Goal: Information Seeking & Learning: Learn about a topic

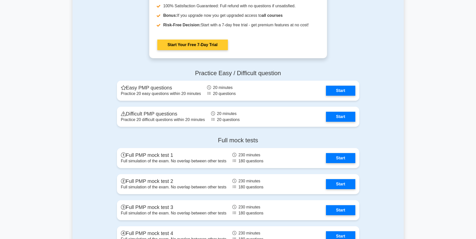
scroll to position [1329, 0]
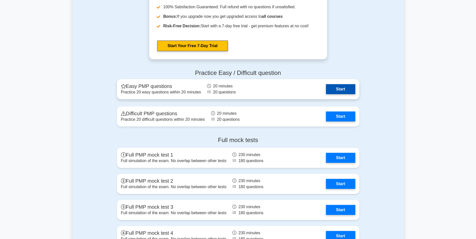
click at [342, 90] on link "Start" at bounding box center [340, 89] width 29 height 10
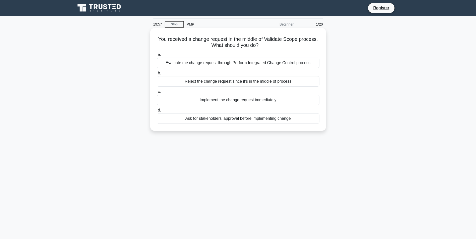
drag, startPoint x: 216, startPoint y: 37, endPoint x: 318, endPoint y: 43, distance: 102.4
click at [318, 43] on h5 "You received a change request in the middle of Validate Scope process. What sho…" at bounding box center [237, 42] width 163 height 13
click at [241, 46] on h5 "You received a change request in the middle of Validate Scope process. What sho…" at bounding box center [237, 42] width 163 height 13
click at [225, 63] on div "Evaluate the change request through Perform Integrated Change Control process" at bounding box center [238, 63] width 162 height 11
click at [157, 56] on input "a. Evaluate the change request through Perform Integrated Change Control process" at bounding box center [157, 54] width 0 height 3
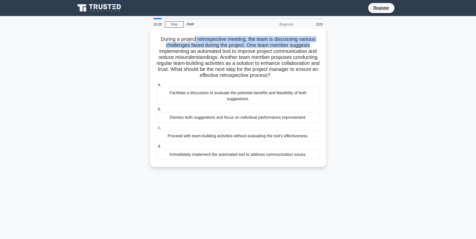
drag, startPoint x: 198, startPoint y: 39, endPoint x: 320, endPoint y: 43, distance: 121.7
click at [320, 43] on div "During a project retrospective meeting, the team is discussing various challeng…" at bounding box center [237, 97] width 171 height 135
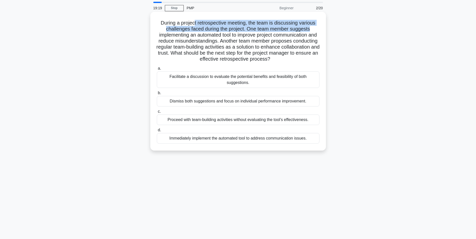
scroll to position [25, 0]
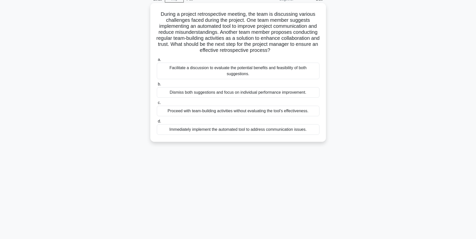
click at [189, 14] on h5 "During a project retrospective meeting, the team is discussing various challeng…" at bounding box center [237, 32] width 163 height 43
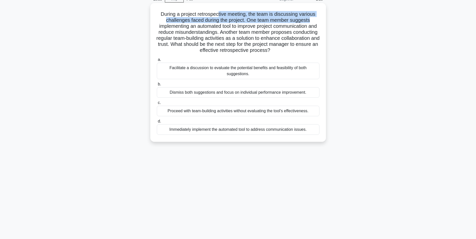
drag, startPoint x: 218, startPoint y: 15, endPoint x: 314, endPoint y: 19, distance: 95.9
click at [314, 19] on h5 "During a project retrospective meeting, the team is discussing various challeng…" at bounding box center [237, 32] width 163 height 43
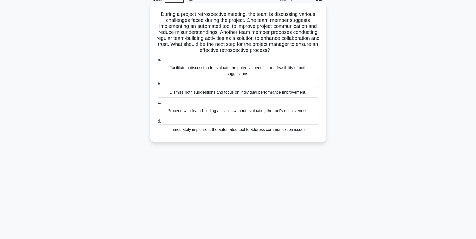
click at [224, 69] on div "Facilitate a discussion to evaluate the potential benefits and feasibility of b…" at bounding box center [238, 71] width 162 height 17
click at [157, 61] on input "a. Facilitate a discussion to evaluate the potential benefits and feasibility o…" at bounding box center [157, 59] width 0 height 3
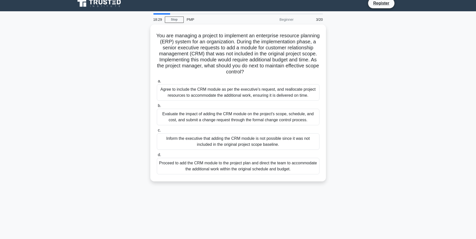
scroll to position [0, 0]
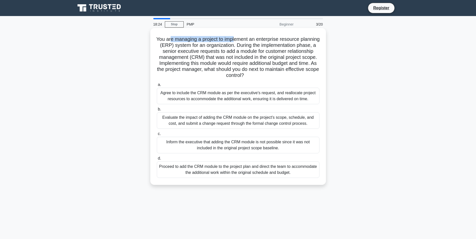
drag, startPoint x: 200, startPoint y: 37, endPoint x: 245, endPoint y: 38, distance: 45.1
click at [245, 38] on h5 "You are managing a project to implement an enterprise resource planning (ERP) s…" at bounding box center [237, 57] width 163 height 43
drag, startPoint x: 245, startPoint y: 38, endPoint x: 277, endPoint y: 50, distance: 34.3
click at [277, 50] on h5 "You are managing a project to implement an enterprise resource planning (ERP) s…" at bounding box center [237, 57] width 163 height 43
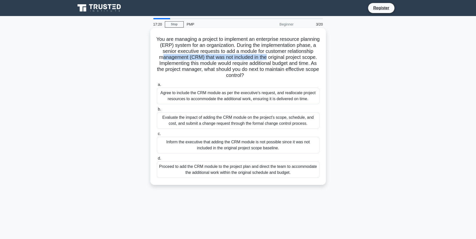
drag, startPoint x: 192, startPoint y: 56, endPoint x: 297, endPoint y: 56, distance: 104.8
click at [297, 56] on h5 "You are managing a project to implement an enterprise resource planning (ERP) s…" at bounding box center [237, 57] width 163 height 43
drag, startPoint x: 297, startPoint y: 56, endPoint x: 277, endPoint y: 65, distance: 21.8
click at [277, 65] on h5 "You are managing a project to implement an enterprise resource planning (ERP) s…" at bounding box center [237, 57] width 163 height 43
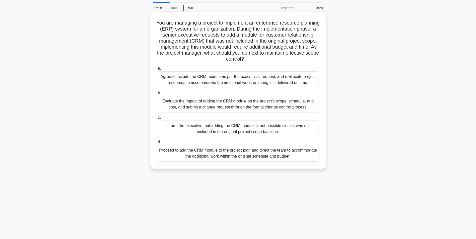
scroll to position [25, 0]
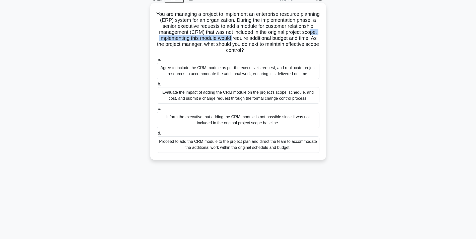
drag, startPoint x: 195, startPoint y: 38, endPoint x: 273, endPoint y: 39, distance: 78.5
click at [273, 39] on h5 "You are managing a project to implement an enterprise resource planning (ERP) s…" at bounding box center [237, 32] width 163 height 43
drag, startPoint x: 273, startPoint y: 39, endPoint x: 244, endPoint y: 43, distance: 29.0
click at [244, 43] on h5 "You are managing a project to implement an enterprise resource planning (ERP) s…" at bounding box center [237, 32] width 163 height 43
drag, startPoint x: 195, startPoint y: 39, endPoint x: 246, endPoint y: 41, distance: 50.7
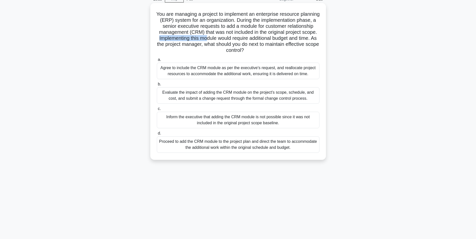
click at [246, 41] on h5 "You are managing a project to implement an enterprise resource planning (ERP) s…" at bounding box center [237, 32] width 163 height 43
drag, startPoint x: 246, startPoint y: 41, endPoint x: 294, endPoint y: 40, distance: 47.9
click at [294, 40] on h5 "You are managing a project to implement an enterprise resource planning (ERP) s…" at bounding box center [237, 32] width 163 height 43
drag, startPoint x: 197, startPoint y: 38, endPoint x: 313, endPoint y: 40, distance: 115.6
click at [313, 40] on h5 "You are managing a project to implement an enterprise resource planning (ERP) s…" at bounding box center [237, 32] width 163 height 43
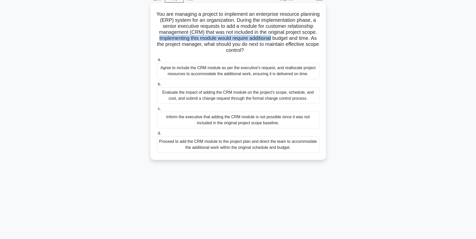
click at [257, 41] on h5 "You are managing a project to implement an enterprise resource planning (ERP) s…" at bounding box center [237, 32] width 163 height 43
click at [259, 36] on h5 "You are managing a project to implement an enterprise resource planning (ERP) s…" at bounding box center [237, 32] width 163 height 43
drag, startPoint x: 196, startPoint y: 39, endPoint x: 313, endPoint y: 40, distance: 117.8
click at [313, 40] on h5 "You are managing a project to implement an enterprise resource planning (ERP) s…" at bounding box center [237, 32] width 163 height 43
drag, startPoint x: 160, startPoint y: 45, endPoint x: 190, endPoint y: 45, distance: 29.8
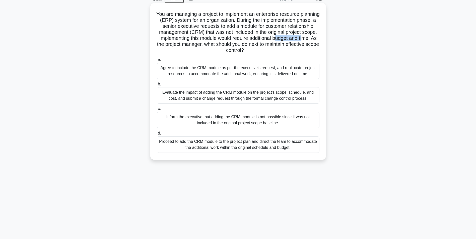
click at [190, 45] on h5 "You are managing a project to implement an enterprise resource planning (ERP) s…" at bounding box center [237, 32] width 163 height 43
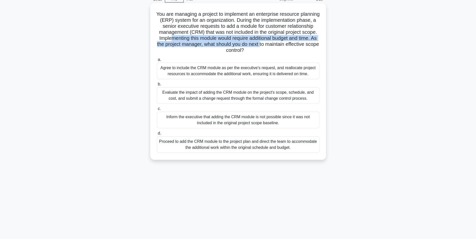
drag, startPoint x: 208, startPoint y: 36, endPoint x: 312, endPoint y: 43, distance: 104.8
click at [312, 43] on h5 "You are managing a project to implement an enterprise resource planning (ERP) s…" at bounding box center [237, 32] width 163 height 43
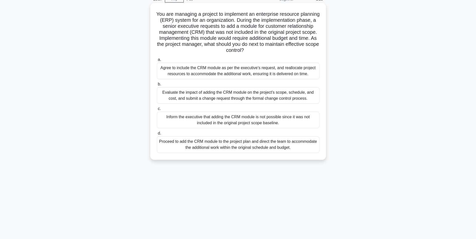
click at [208, 97] on div "Evaluate the impact of adding the CRM module on the project's scope, schedule, …" at bounding box center [238, 95] width 162 height 17
click at [157, 86] on input "b. Evaluate the impact of adding the CRM module on the project's scope, schedul…" at bounding box center [157, 84] width 0 height 3
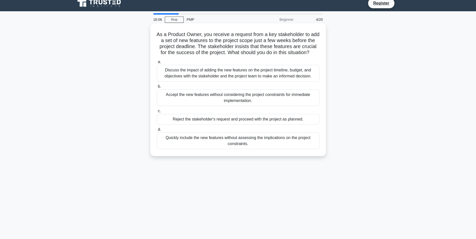
scroll to position [0, 0]
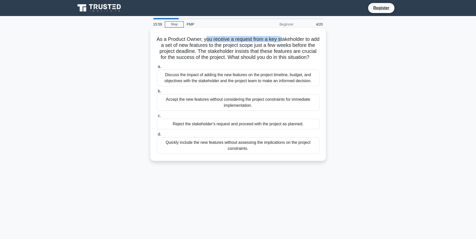
drag, startPoint x: 210, startPoint y: 39, endPoint x: 285, endPoint y: 41, distance: 75.0
click at [285, 41] on h5 "As a Product Owner, you receive a request from a key stakeholder to add a set o…" at bounding box center [237, 48] width 163 height 25
drag, startPoint x: 197, startPoint y: 40, endPoint x: 266, endPoint y: 40, distance: 69.7
click at [266, 40] on h5 "As a Product Owner, you receive a request from a key stakeholder to add a set o…" at bounding box center [237, 48] width 163 height 25
drag, startPoint x: 163, startPoint y: 45, endPoint x: 287, endPoint y: 47, distance: 123.6
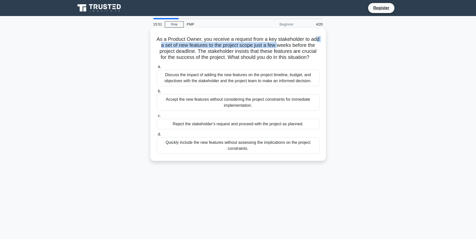
click at [287, 47] on h5 "As a Product Owner, you receive a request from a key stakeholder to add a set o…" at bounding box center [237, 48] width 163 height 25
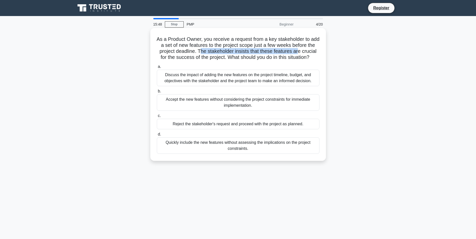
drag, startPoint x: 224, startPoint y: 52, endPoint x: 312, endPoint y: 53, distance: 88.5
click at [312, 53] on h5 "As a Product Owner, you receive a request from a key stakeholder to add a set o…" at bounding box center [237, 48] width 163 height 25
drag, startPoint x: 312, startPoint y: 53, endPoint x: 280, endPoint y: 51, distance: 32.4
click at [280, 51] on h5 "As a Product Owner, you receive a request from a key stakeholder to add a set o…" at bounding box center [237, 48] width 163 height 25
drag, startPoint x: 168, startPoint y: 53, endPoint x: 311, endPoint y: 52, distance: 142.6
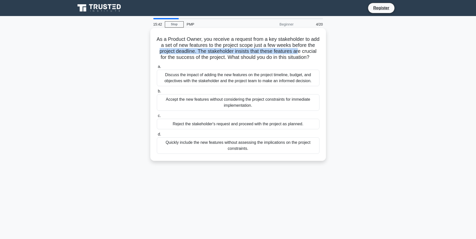
click at [311, 52] on h5 "As a Product Owner, you receive a request from a key stakeholder to add a set o…" at bounding box center [237, 48] width 163 height 25
click at [242, 53] on h5 "As a Product Owner, you receive a request from a key stakeholder to add a set o…" at bounding box center [237, 48] width 163 height 25
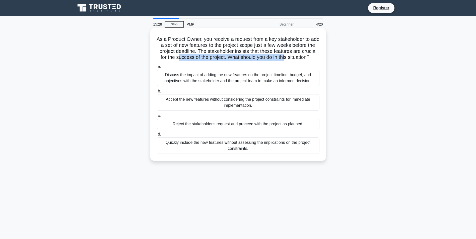
drag, startPoint x: 229, startPoint y: 56, endPoint x: 309, endPoint y: 60, distance: 80.1
click at [309, 60] on h5 "As a Product Owner, you receive a request from a key stakeholder to add a set o…" at bounding box center [237, 48] width 163 height 25
click at [267, 58] on h5 "As a Product Owner, you receive a request from a key stakeholder to add a set o…" at bounding box center [237, 48] width 163 height 25
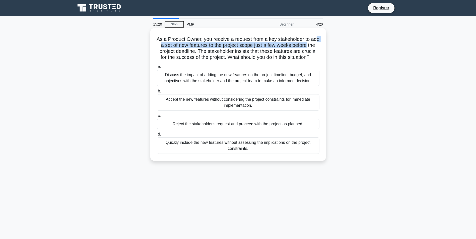
drag, startPoint x: 173, startPoint y: 46, endPoint x: 317, endPoint y: 45, distance: 143.4
click at [317, 45] on h5 "As a Product Owner, you receive a request from a key stakeholder to add a set o…" at bounding box center [237, 48] width 163 height 25
click at [198, 52] on h5 "As a Product Owner, you receive a request from a key stakeholder to add a set o…" at bounding box center [237, 48] width 163 height 25
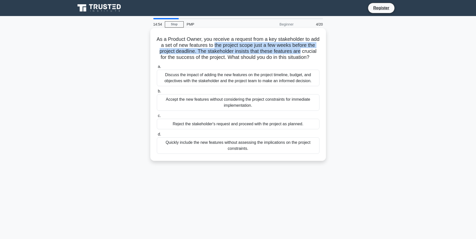
drag, startPoint x: 249, startPoint y: 45, endPoint x: 313, endPoint y: 50, distance: 63.9
click at [313, 50] on h5 "As a Product Owner, you receive a request from a key stakeholder to add a set o…" at bounding box center [237, 48] width 163 height 25
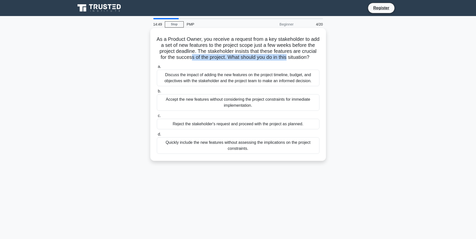
drag, startPoint x: 237, startPoint y: 57, endPoint x: 310, endPoint y: 58, distance: 72.7
click at [310, 58] on h5 "As a Product Owner, you receive a request from a key stakeholder to add a set o…" at bounding box center [237, 48] width 163 height 25
click at [228, 86] on div "Discuss the impact of adding the new features on the project timeline, budget, …" at bounding box center [238, 78] width 162 height 17
click at [157, 68] on input "a. Discuss the impact of adding the new features on the project timeline, budge…" at bounding box center [157, 66] width 0 height 3
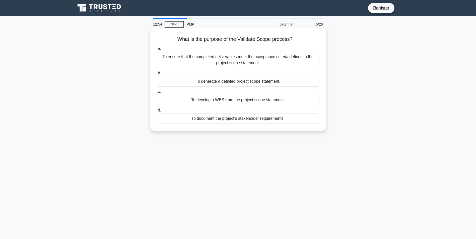
click at [236, 60] on div "To ensure that the completed deliverables meet the acceptance criteria defined …" at bounding box center [238, 60] width 162 height 17
click at [157, 50] on input "a. To ensure that the completed deliverables meet the acceptance criteria defin…" at bounding box center [157, 48] width 0 height 3
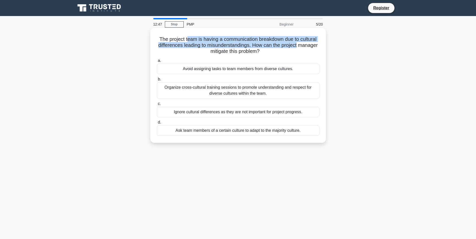
drag, startPoint x: 187, startPoint y: 39, endPoint x: 316, endPoint y: 44, distance: 129.4
click at [316, 44] on h5 "The project team is having a communication breakdown due to cultural difference…" at bounding box center [237, 45] width 163 height 19
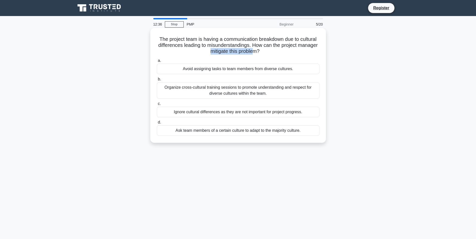
drag, startPoint x: 221, startPoint y: 50, endPoint x: 266, endPoint y: 49, distance: 45.2
click at [266, 49] on h5 "The project team is having a communication breakdown due to cultural difference…" at bounding box center [237, 45] width 163 height 19
click at [234, 92] on div "Organize cross-cultural training sessions to promote understanding and respect …" at bounding box center [238, 90] width 162 height 17
click at [157, 81] on input "b. Organize cross-cultural training sessions to promote understanding and respe…" at bounding box center [157, 79] width 0 height 3
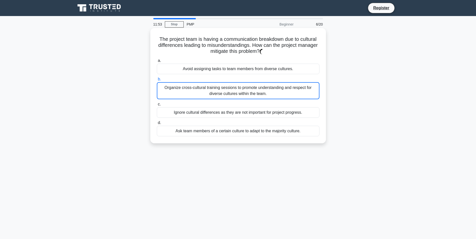
click at [228, 91] on div "Organize cross-cultural training sessions to promote understanding and respect …" at bounding box center [238, 90] width 162 height 17
click at [157, 81] on input "b. Organize cross-cultural training sessions to promote understanding and respe…" at bounding box center [157, 79] width 0 height 3
click at [236, 44] on h5 "The project team is having a communication breakdown due to cultural difference…" at bounding box center [237, 45] width 163 height 19
click at [237, 50] on h5 "The project team is having a communication breakdown due to cultural difference…" at bounding box center [237, 45] width 163 height 19
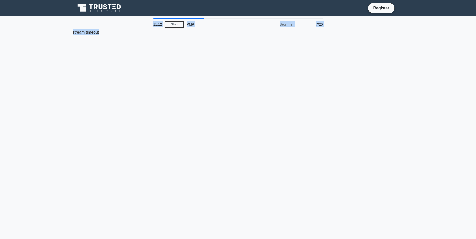
drag, startPoint x: 103, startPoint y: 32, endPoint x: 73, endPoint y: 29, distance: 29.7
click at [73, 29] on div "11:12 Stop PMP Beginner 7/20 stream timeout" at bounding box center [237, 143] width 331 height 251
click at [215, 61] on div "11:10 Stop PMP Beginner 7/20 stream timeout" at bounding box center [237, 143] width 331 height 251
click at [183, 92] on div "11:04 Stop PMP Beginner 7/20 stream timeout" at bounding box center [237, 143] width 331 height 251
